Goal: Task Accomplishment & Management: Manage account settings

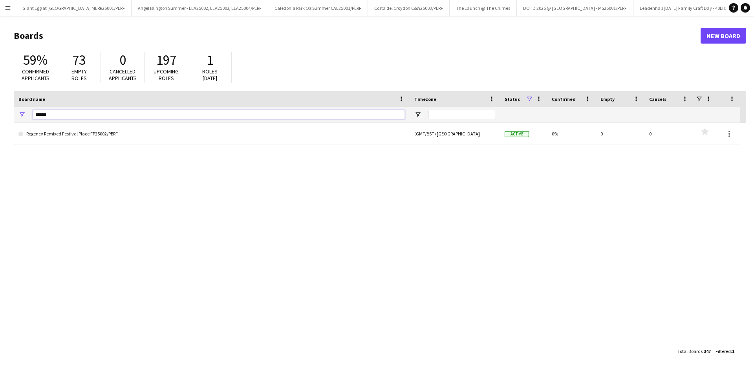
click at [98, 114] on input "******" at bounding box center [219, 114] width 372 height 9
type input "*"
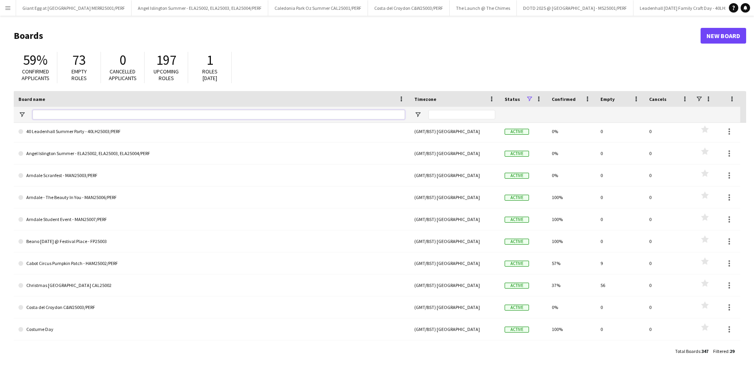
click at [68, 113] on input "Board name Filter Input" at bounding box center [219, 114] width 372 height 9
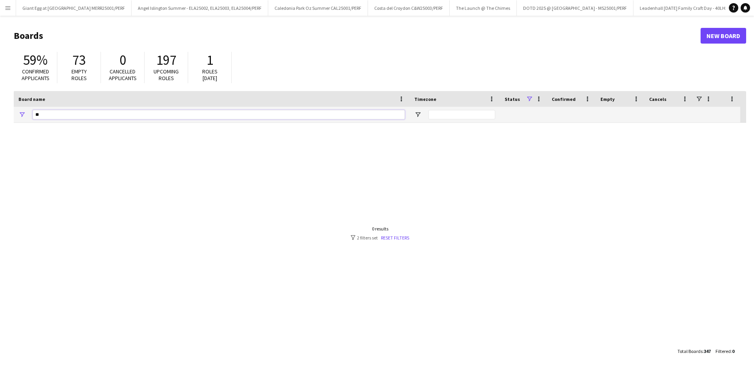
type input "*"
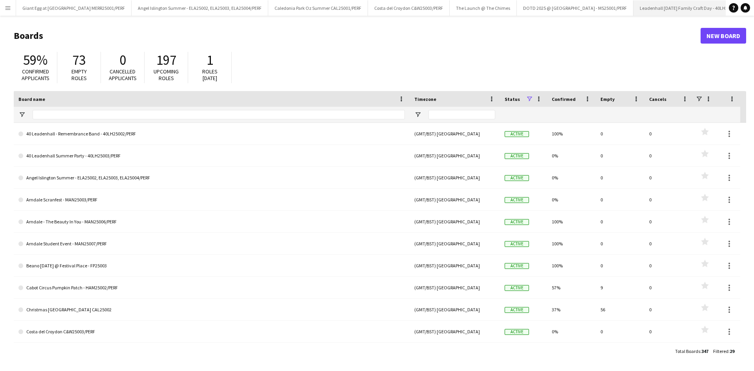
click at [750, 2] on app-icon "Close" at bounding box center [751, 3] width 3 height 3
click at [722, 1] on button "Arndale - The Beauty In You - MAN25006/PERF Close" at bounding box center [768, 7] width 103 height 15
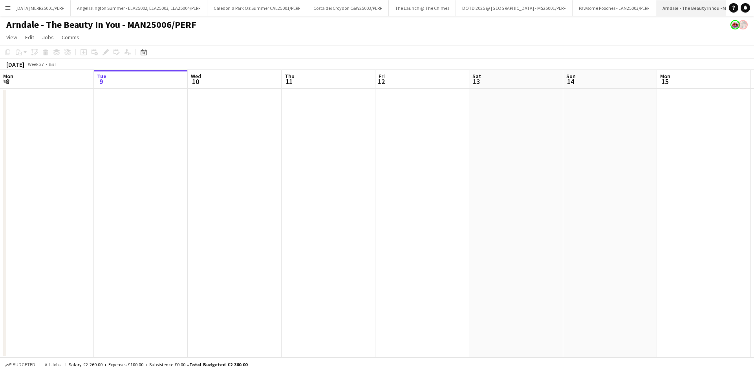
click at [754, 3] on app-icon "Close" at bounding box center [758, 3] width 3 height 3
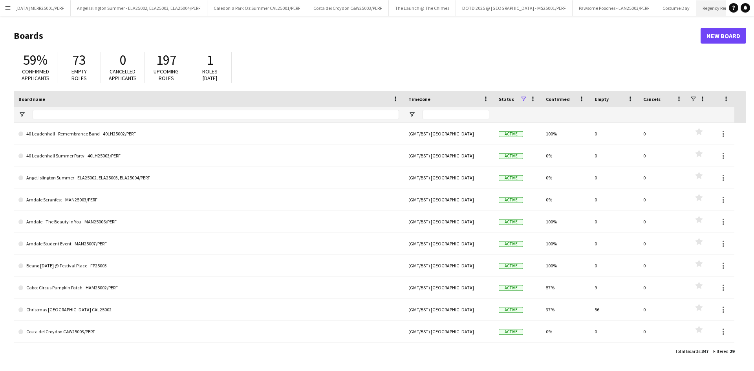
click at [717, 2] on button "Regency Remixed Festival Place FP25002/PERF Close" at bounding box center [749, 7] width 105 height 15
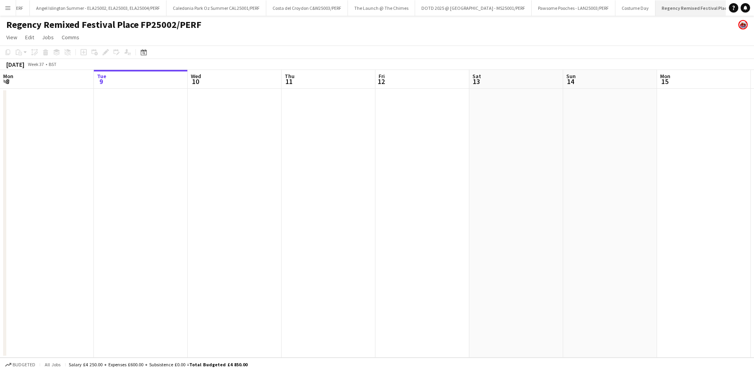
click at [754, 3] on app-icon "Close" at bounding box center [762, 3] width 3 height 3
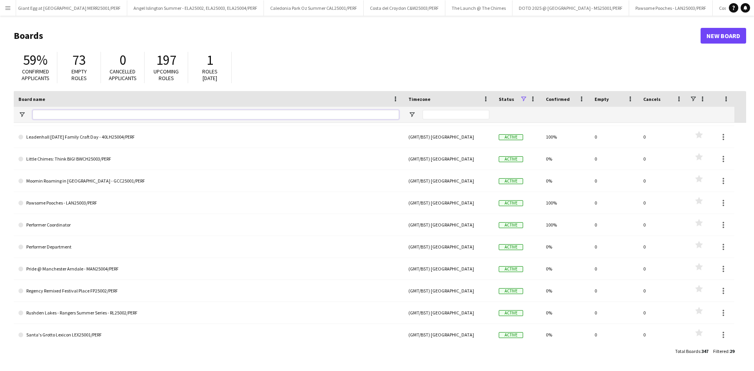
click at [95, 117] on input "Board name Filter Input" at bounding box center [216, 114] width 367 height 9
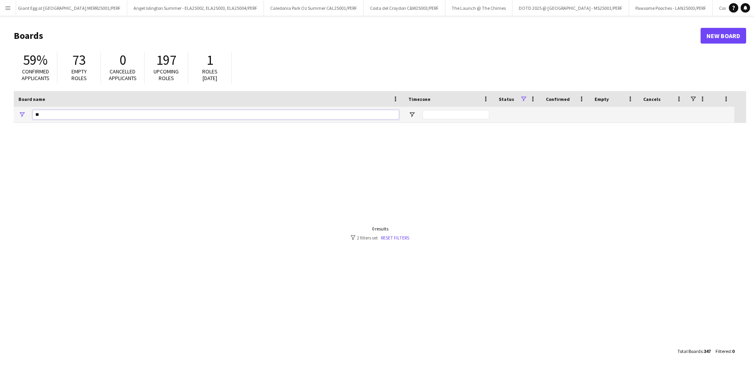
type input "*"
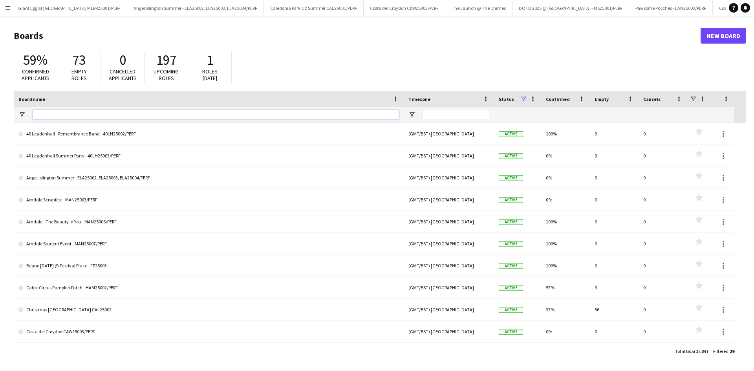
click at [108, 117] on input "Board name Filter Input" at bounding box center [216, 114] width 367 height 9
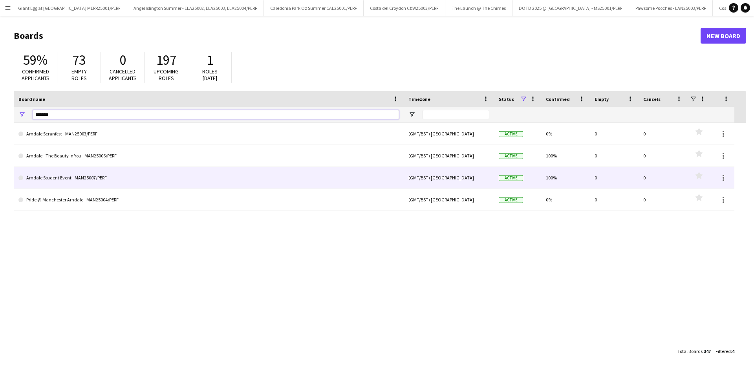
type input "*******"
click at [122, 176] on link "Arndale Student Event - MAN25007/PERF" at bounding box center [208, 178] width 381 height 22
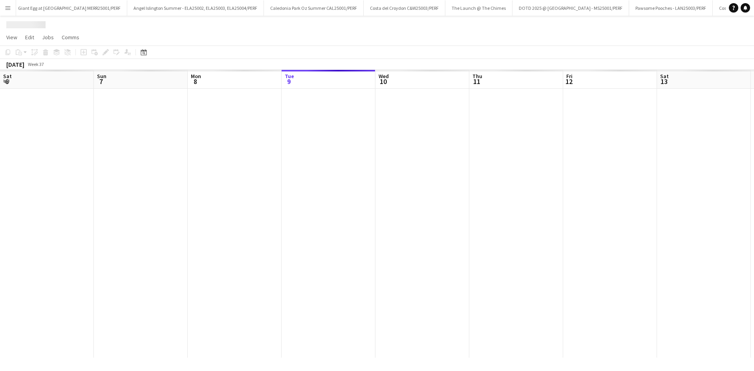
click at [122, 176] on div at bounding box center [612, 223] width 1224 height 269
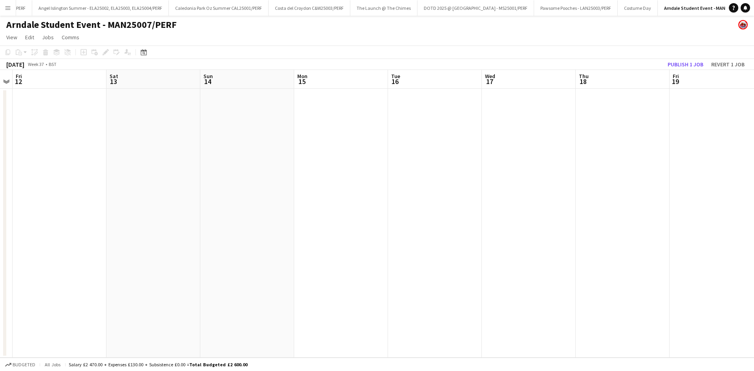
drag, startPoint x: 480, startPoint y: 137, endPoint x: 550, endPoint y: 200, distance: 93.7
click at [119, 145] on app-calendar-viewport "Tue 9 Wed 10 Thu 11 Fri 12 Sat 13 Sun 14 Mon 15 Tue 16 Wed 17 Thu 18 Fri 19 Sat…" at bounding box center [377, 214] width 754 height 288
drag, startPoint x: 619, startPoint y: 200, endPoint x: 188, endPoint y: 233, distance: 432.3
click at [188, 233] on app-calendar-viewport "Tue 9 Wed 10 Thu 11 Fri 12 Sat 13 Sun 14 Mon 15 Tue 16 Wed 17 Thu 18 Fri 19 Sat…" at bounding box center [377, 214] width 754 height 288
drag, startPoint x: 656, startPoint y: 218, endPoint x: 168, endPoint y: 236, distance: 488.3
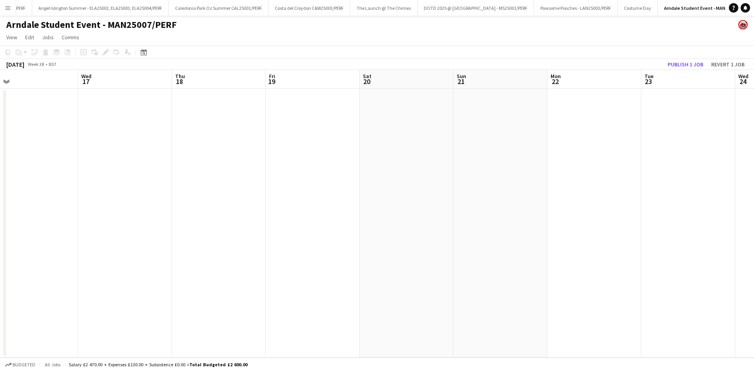
click at [168, 236] on app-calendar-viewport "Sun 14 Mon 15 Tue 16 Wed 17 Thu 18 Fri 19 Sat 20 Sun 21 Mon 22 Tue 23 Wed 24 Th…" at bounding box center [377, 214] width 754 height 288
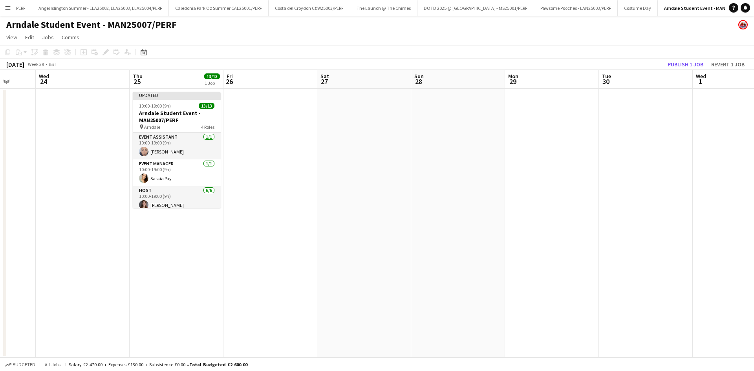
drag, startPoint x: 506, startPoint y: 216, endPoint x: 319, endPoint y: 231, distance: 188.1
click at [319, 231] on app-calendar-viewport "Sun 21 Mon 22 Tue 23 Wed 24 Thu 25 13/13 1 Job Fri 26 Sat 27 Sun 28 Mon 29 Tue …" at bounding box center [377, 214] width 754 height 288
click at [140, 147] on app-card-role "Event Assistant 1/1 10:00-19:00 (9h) Stu Bowden" at bounding box center [176, 146] width 88 height 27
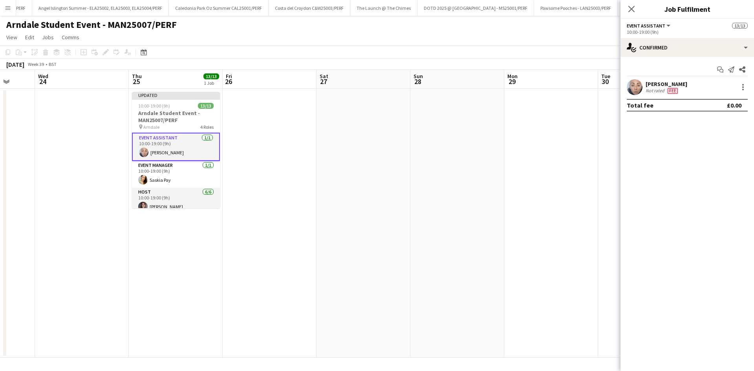
click at [647, 87] on div "[PERSON_NAME]" at bounding box center [667, 84] width 42 height 7
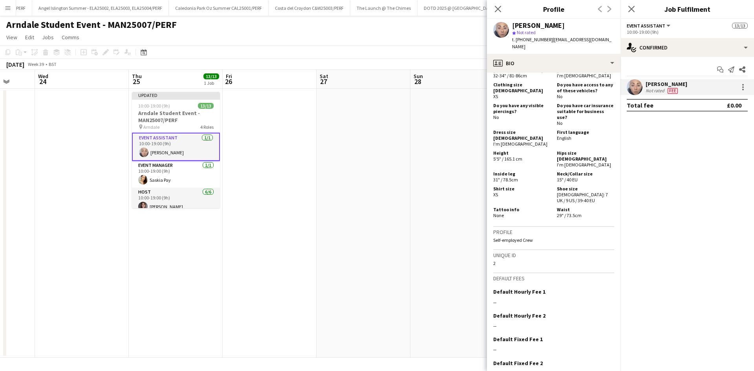
scroll to position [403, 0]
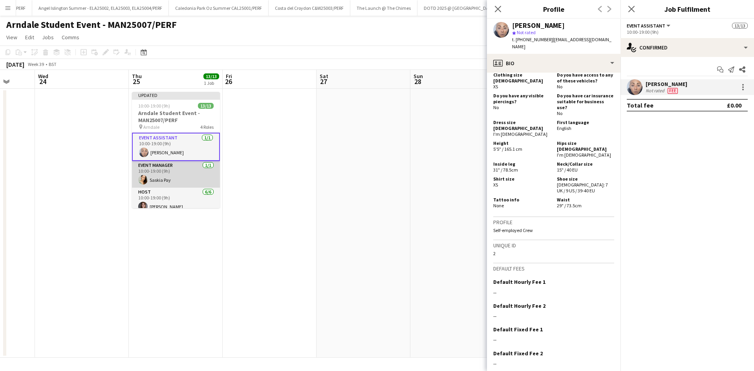
click at [191, 176] on app-card-role "Event Manager [DATE] 10:00-19:00 (9h) Saskia Pay" at bounding box center [176, 174] width 88 height 27
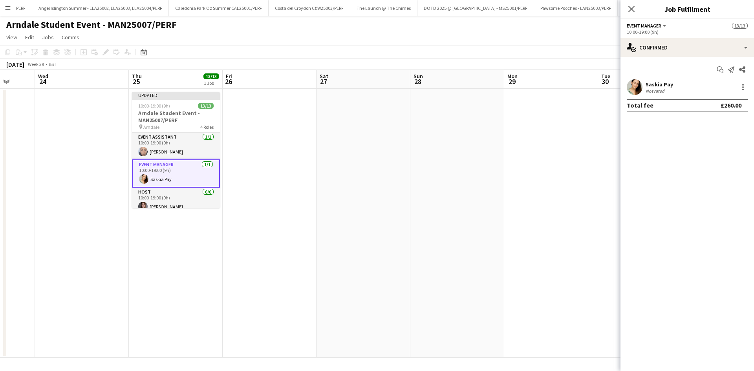
scroll to position [39, 0]
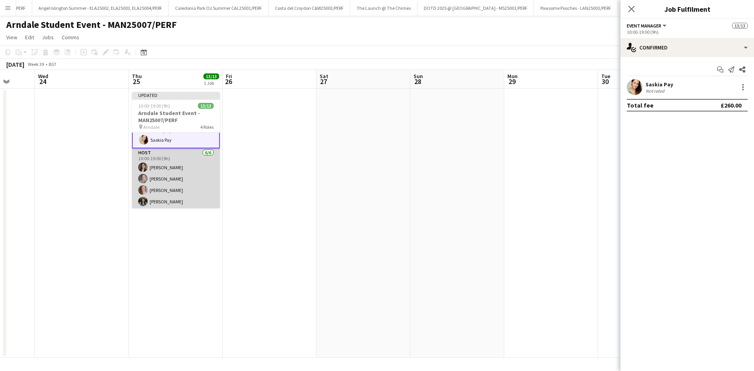
click at [190, 165] on app-card-role "Host 6/6 10:00-19:00 (9h) Amber Porter Gracie Kelly Katy Oliver Abi Swingler Se…" at bounding box center [176, 191] width 88 height 84
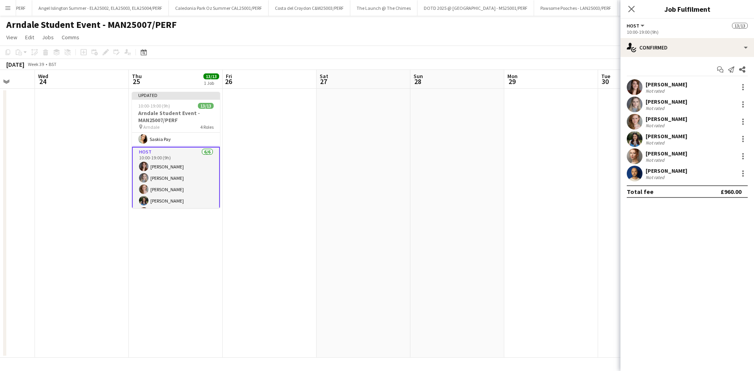
scroll to position [39, 0]
click at [669, 85] on div "[PERSON_NAME]" at bounding box center [667, 84] width 42 height 7
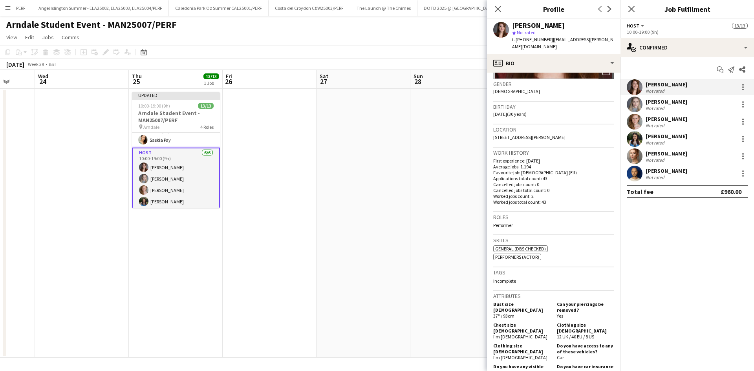
scroll to position [157, 0]
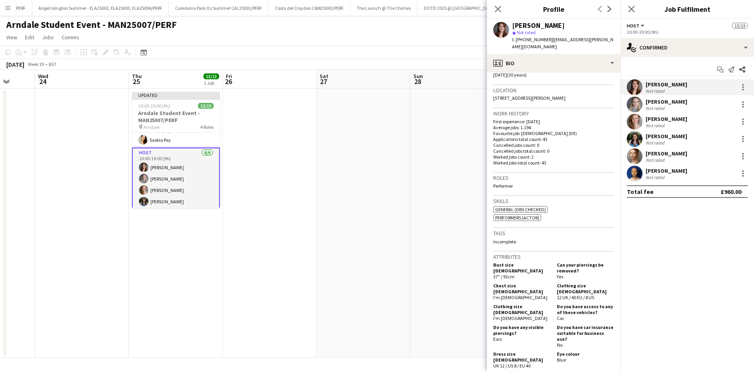
drag, startPoint x: 60, startPoint y: 157, endPoint x: 0, endPoint y: 234, distance: 97.4
click at [62, 154] on app-date-cell at bounding box center [82, 223] width 94 height 269
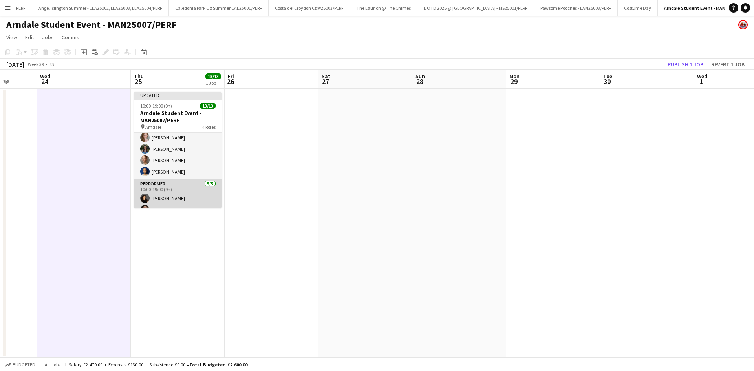
scroll to position [134, 0]
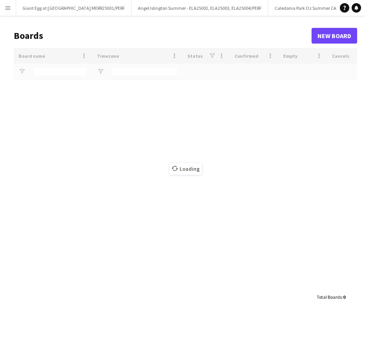
type input "*******"
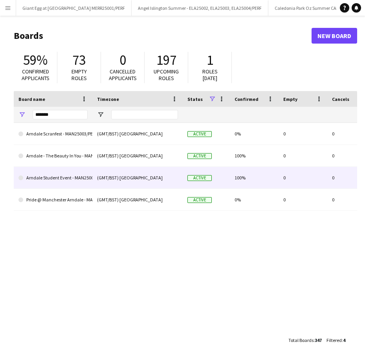
click at [48, 178] on link "Arndale Student Event - MAN25007/PERF" at bounding box center [52, 178] width 69 height 22
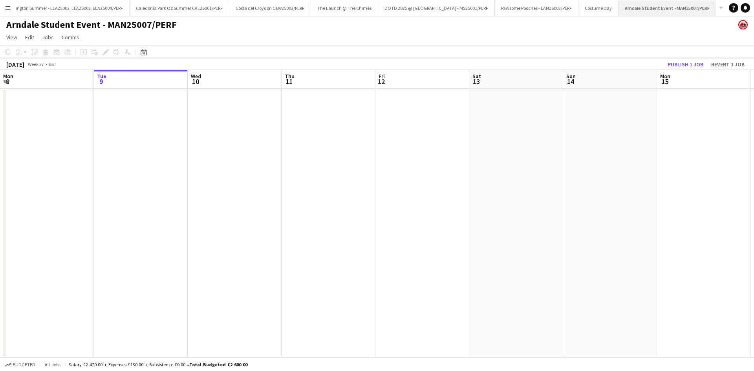
scroll to position [0, 99]
click at [365, 12] on button "Arndale Student Event - MAN25007/PERF Close" at bounding box center [707, 7] width 98 height 15
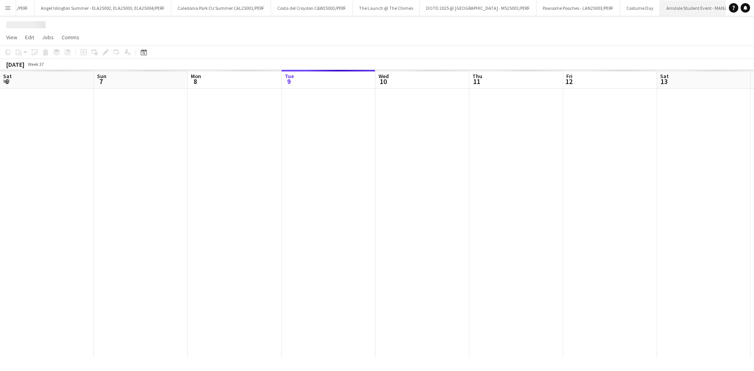
scroll to position [0, 188]
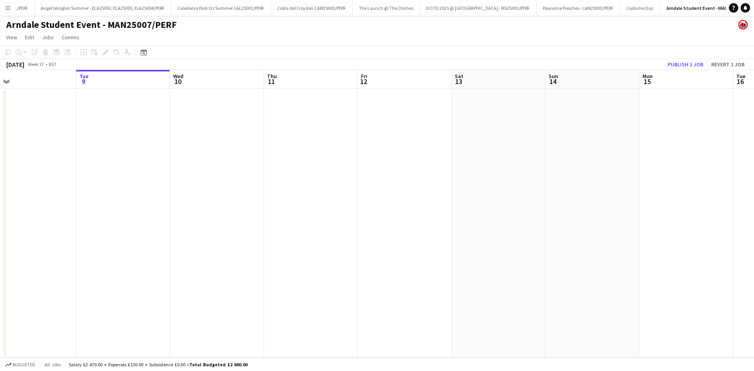
drag, startPoint x: 168, startPoint y: 215, endPoint x: 251, endPoint y: 205, distance: 84.3
click at [193, 212] on app-calendar-viewport "Sat 6 Sun 7 Mon 8 Tue 9 Wed 10 Thu 11 Fri 12 Sat 13 Sun 14 Mon 15 Tue 16 Wed 17…" at bounding box center [377, 214] width 754 height 288
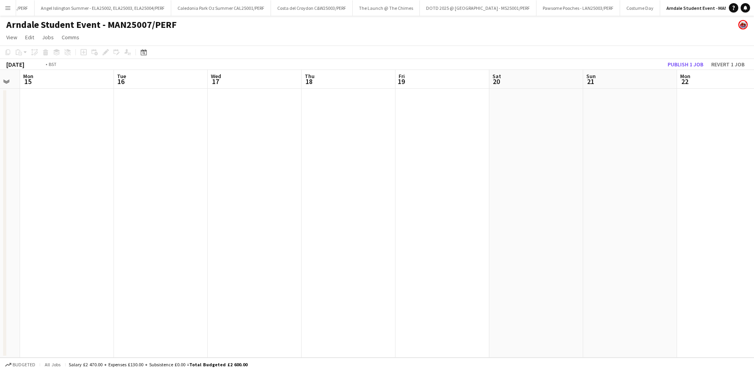
drag, startPoint x: 507, startPoint y: 208, endPoint x: 588, endPoint y: 187, distance: 84.0
click at [252, 214] on app-calendar-viewport "Fri 12 Sat 13 Sun 14 Mon 15 Tue 16 Wed 17 Thu 18 Fri 19 Sat 20 Sun 21 Mon 22 Tu…" at bounding box center [377, 214] width 754 height 288
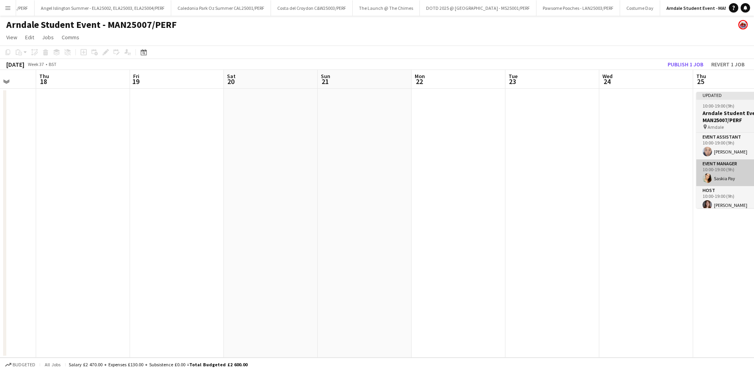
click at [365, 186] on app-calendar-viewport "Mon 15 Tue 16 Wed 17 Thu 18 Fri 19 Sat 20 Sun 21 Mon 22 Tue 23 Wed 24 Thu 25 13…" at bounding box center [377, 214] width 754 height 288
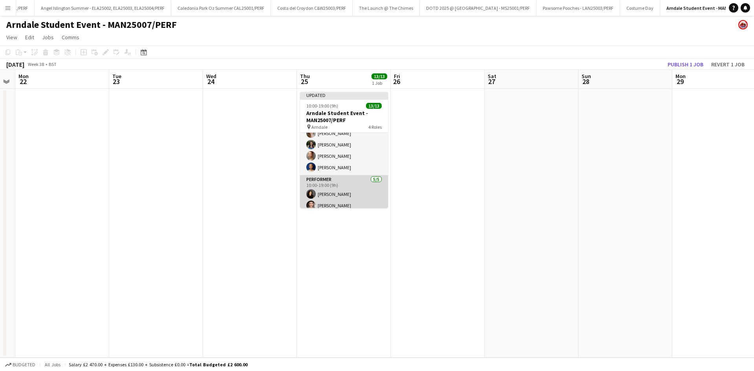
scroll to position [134, 0]
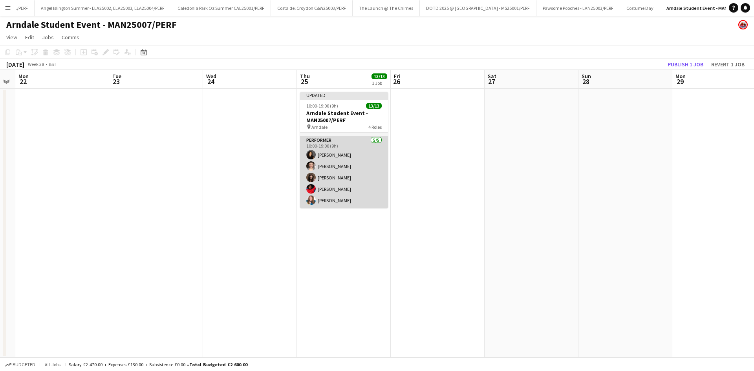
click at [339, 154] on app-card-role "Performer [DATE] 10:00-19:00 (9h) [PERSON_NAME] [PERSON_NAME] [PERSON_NAME] [PE…" at bounding box center [344, 172] width 88 height 72
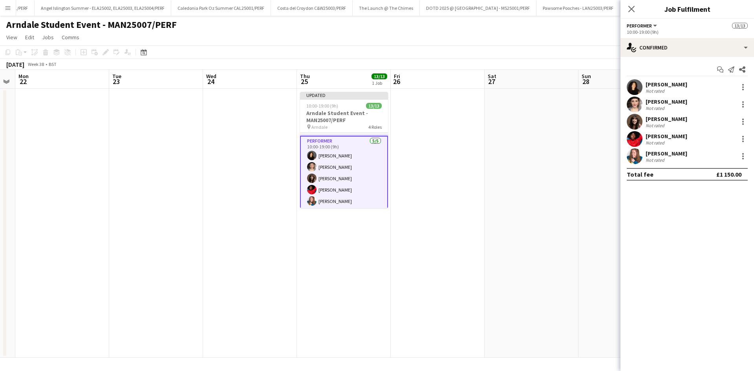
click at [350, 170] on app-card-role "Performer [DATE] 10:00-19:00 (9h) [PERSON_NAME] [PERSON_NAME] [PERSON_NAME] [PE…" at bounding box center [344, 173] width 88 height 74
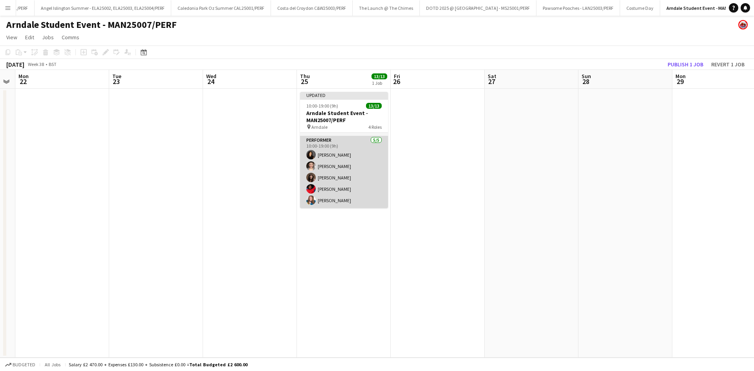
click at [327, 166] on app-card-role "Performer [DATE] 10:00-19:00 (9h) [PERSON_NAME] [PERSON_NAME] [PERSON_NAME] [PE…" at bounding box center [344, 172] width 88 height 72
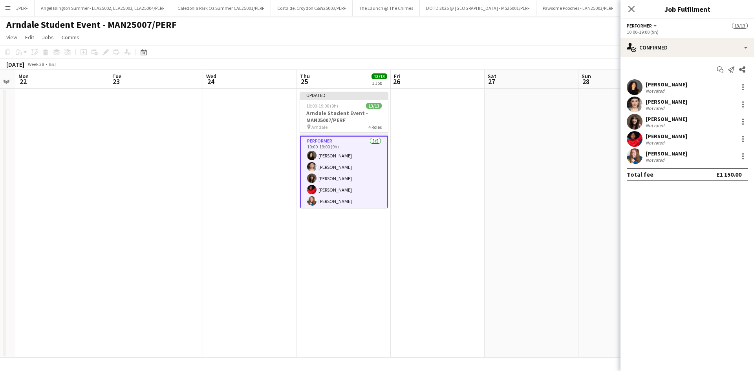
click at [365, 103] on div "[PERSON_NAME]" at bounding box center [667, 101] width 42 height 7
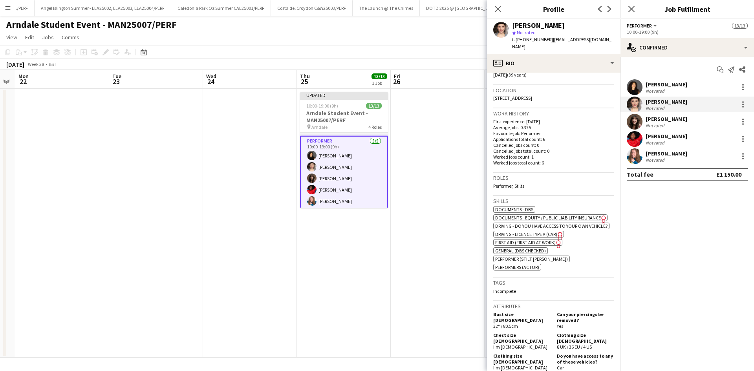
scroll to position [314, 0]
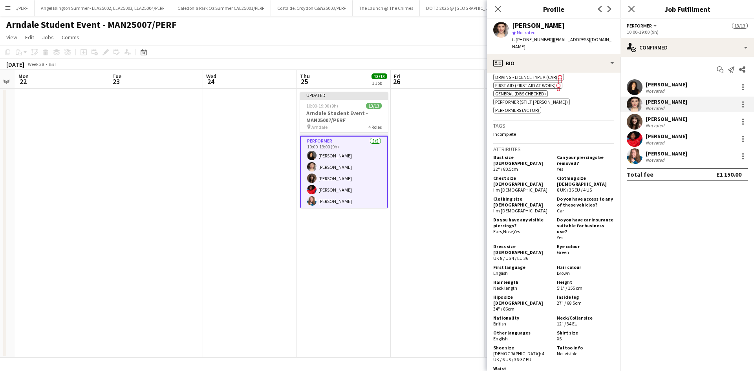
click at [365, 130] on div "[PERSON_NAME] Not rated [PERSON_NAME] Not rated [PERSON_NAME] Not rated [PERSON…" at bounding box center [688, 121] width 134 height 85
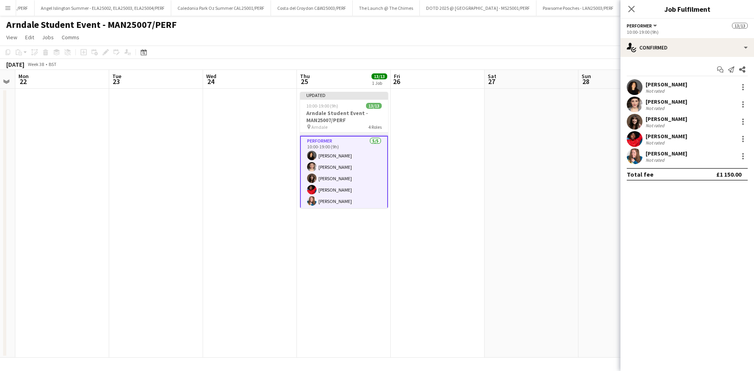
click at [365, 137] on div "[PERSON_NAME]" at bounding box center [667, 136] width 42 height 7
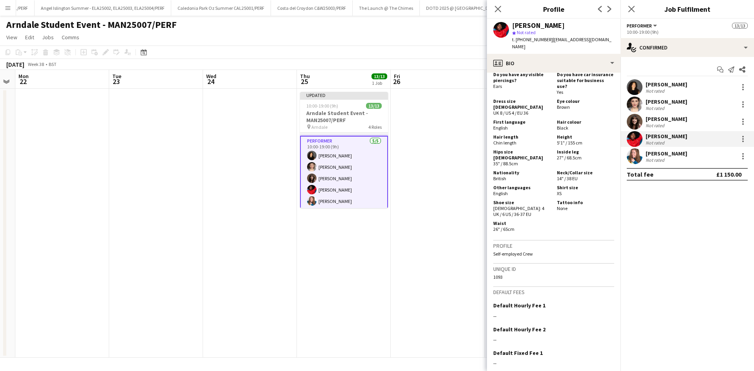
scroll to position [471, 0]
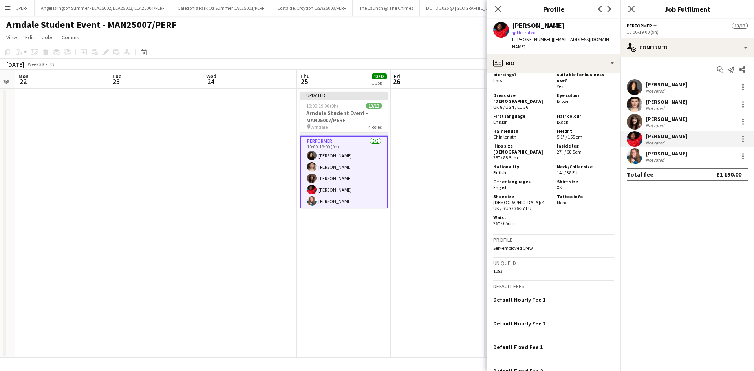
click at [365, 123] on div "Not rated" at bounding box center [656, 126] width 20 height 6
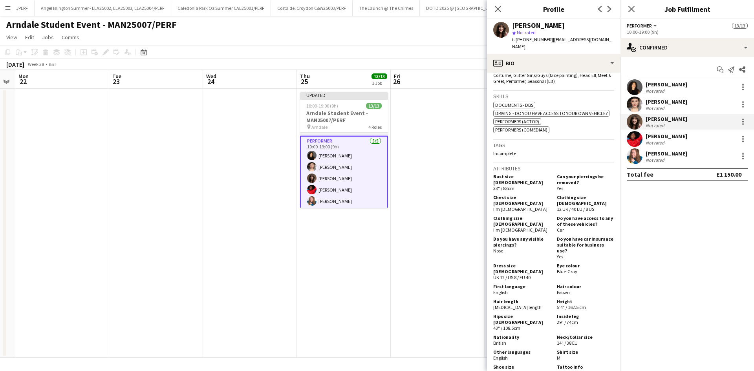
scroll to position [314, 0]
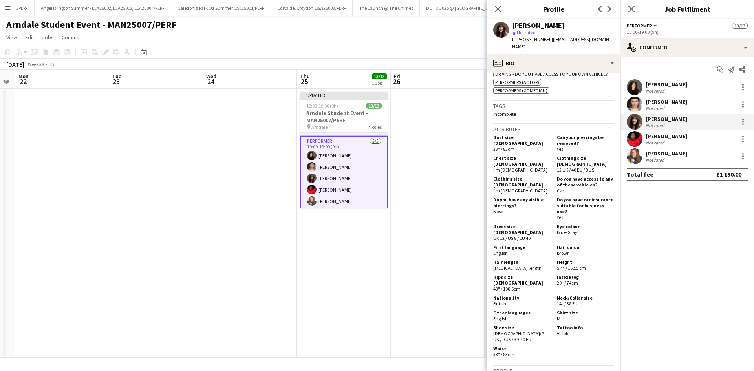
click at [365, 79] on div "[PERSON_NAME] Not rated" at bounding box center [688, 87] width 134 height 16
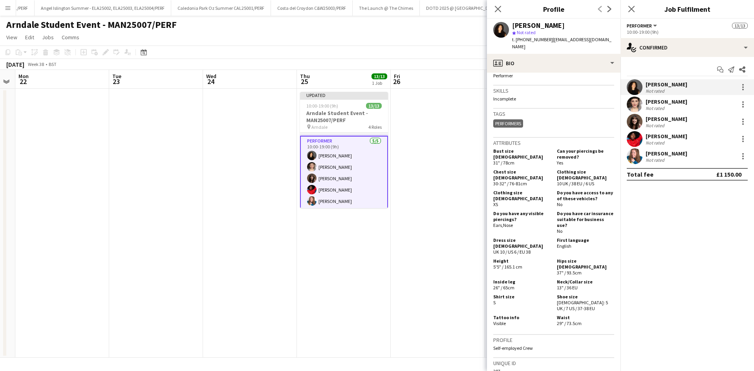
scroll to position [275, 0]
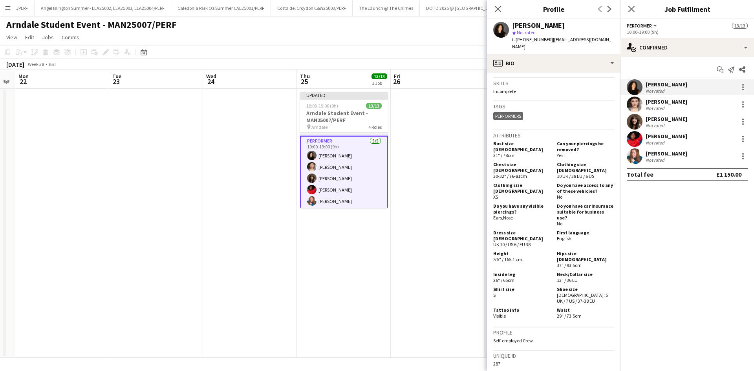
click at [365, 154] on div "[PERSON_NAME]" at bounding box center [667, 153] width 42 height 7
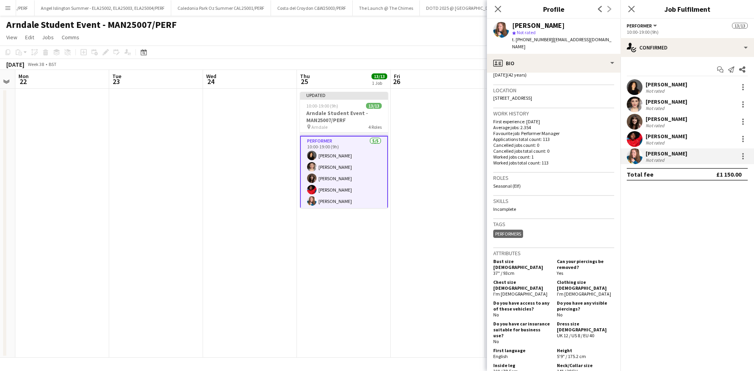
scroll to position [236, 0]
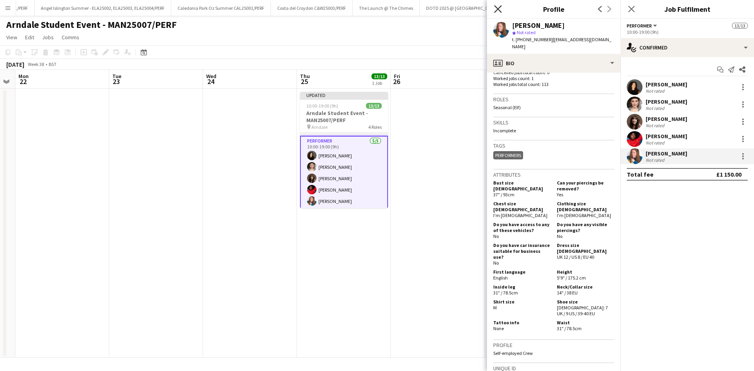
click at [365, 8] on icon "Close pop-in" at bounding box center [497, 8] width 7 height 7
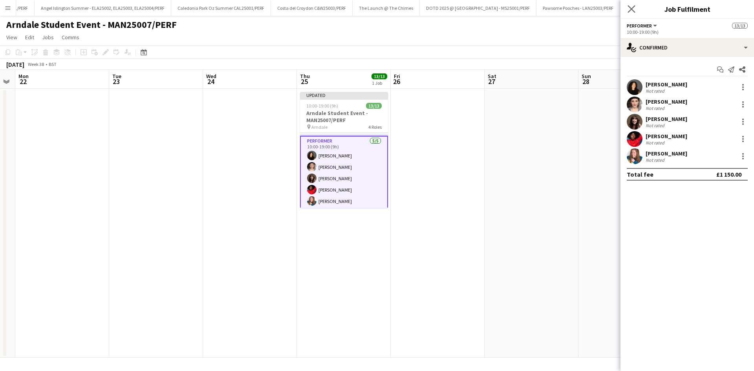
click at [365, 8] on app-icon "Close pop-in" at bounding box center [631, 9] width 11 height 11
